Goal: Task Accomplishment & Management: Manage account settings

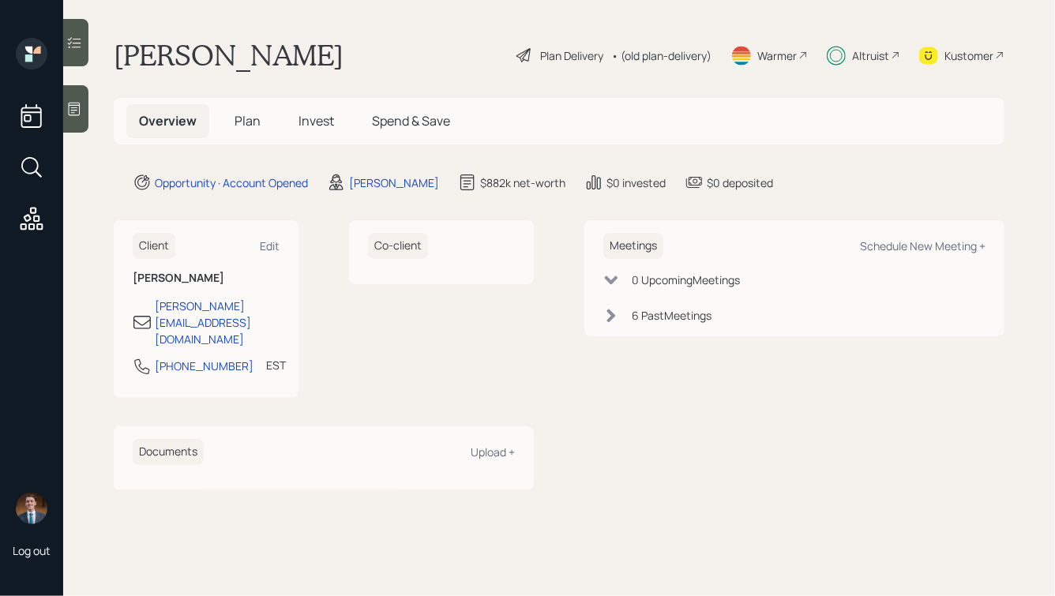
click at [339, 123] on h5 "Invest" at bounding box center [316, 121] width 61 height 34
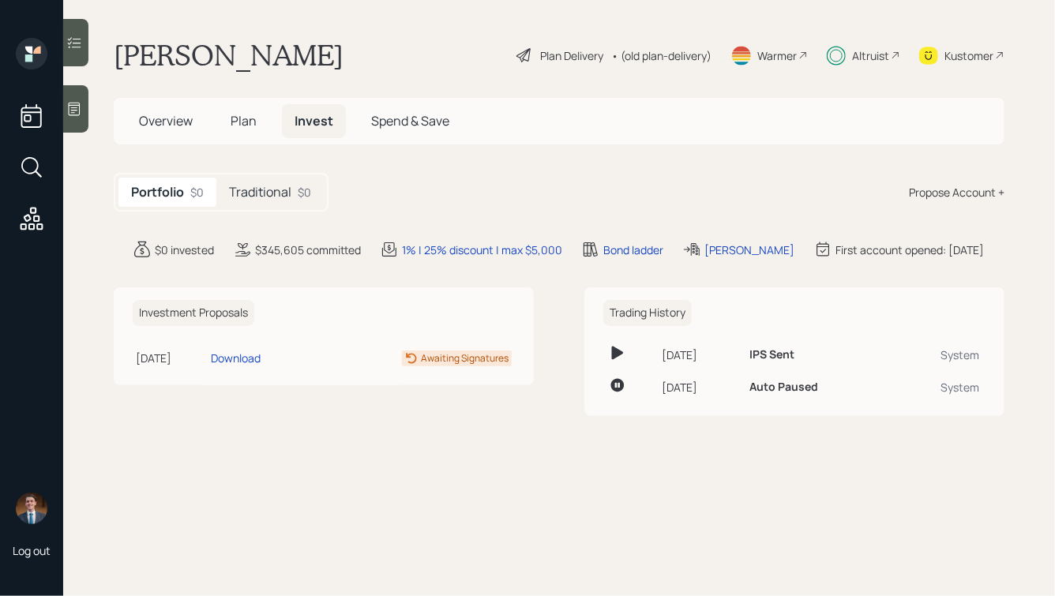
click at [277, 204] on div "Traditional $0" at bounding box center [269, 192] width 107 height 29
